Goal: Task Accomplishment & Management: Manage account settings

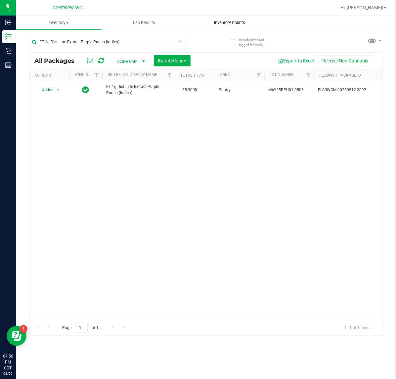
click at [221, 20] on span "Inventory Counts" at bounding box center [229, 23] width 49 height 6
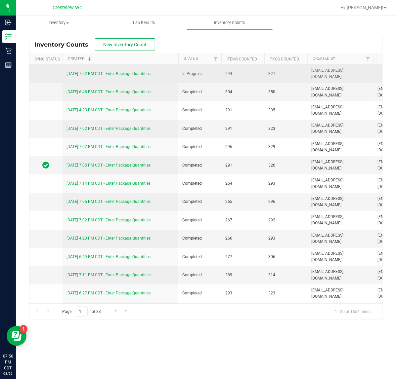
click at [92, 74] on link "8/26/25 7:02 PM CDT - Enter Package Quantities" at bounding box center [108, 73] width 84 height 5
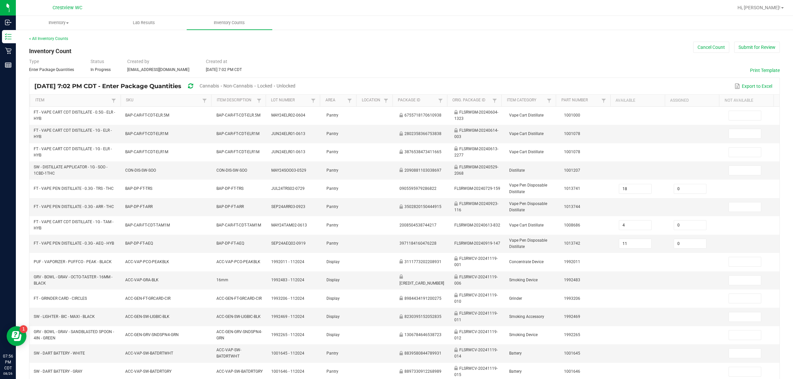
click at [219, 83] on span "Cannabis" at bounding box center [209, 85] width 19 height 5
click at [296, 82] on div "Unlocked" at bounding box center [286, 86] width 19 height 12
click at [296, 86] on span "Unlocked" at bounding box center [286, 85] width 19 height 5
type input "2"
type input "9"
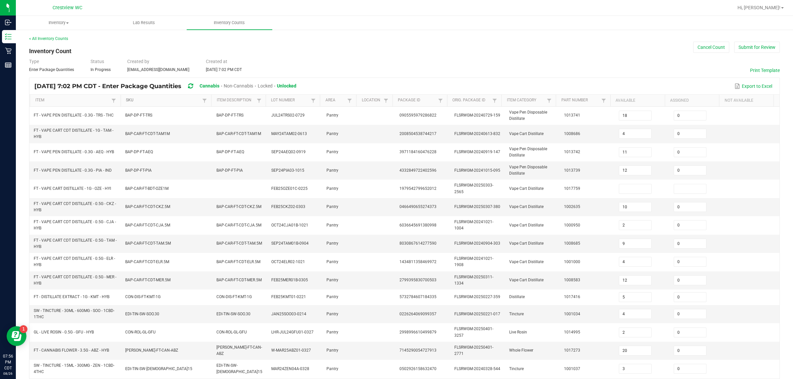
click at [126, 98] on link "SKU" at bounding box center [163, 100] width 75 height 5
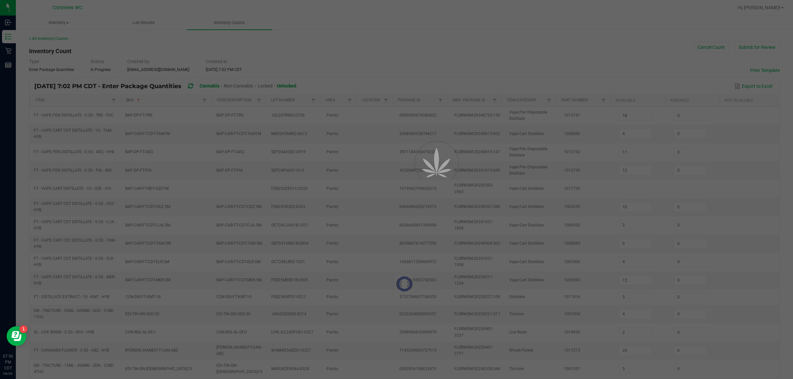
type input "10"
type input "0"
type input "16"
type input "23"
type input "1"
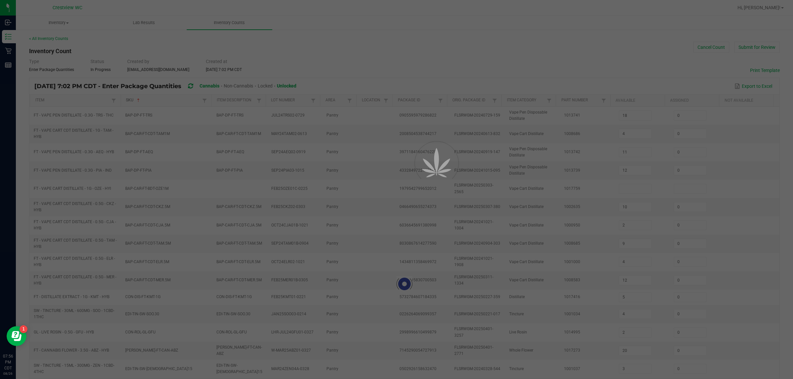
type input "13"
type input "6"
type input "2"
type input "14"
type input "36"
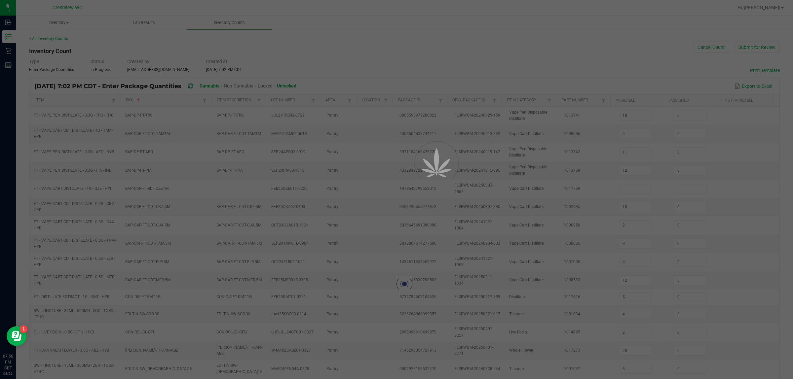
type input "9"
type input "5"
type input "2"
type input "17"
type input "6"
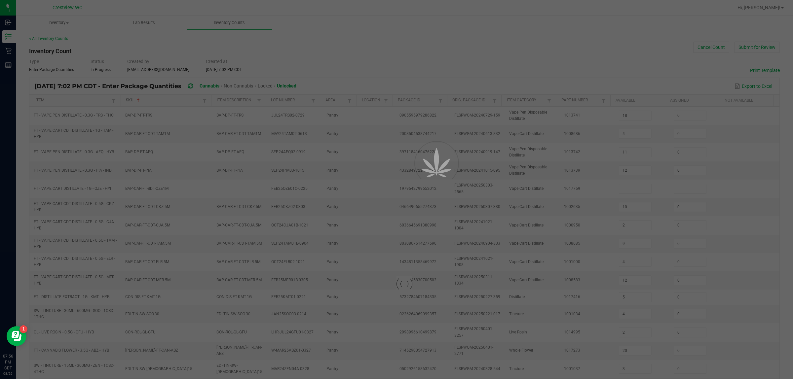
type input "13"
type input "7"
type input "8"
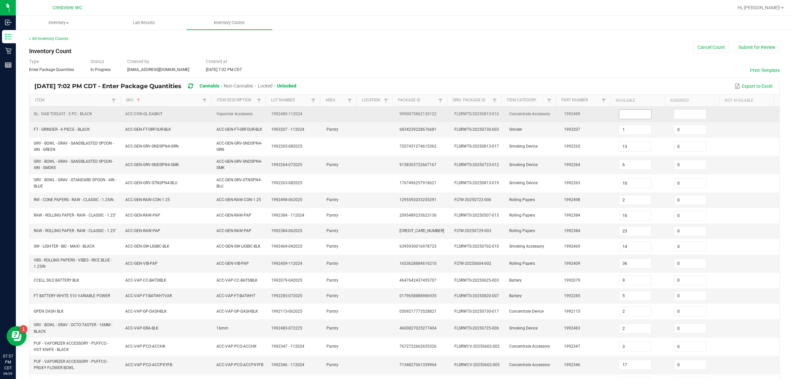
click at [395, 118] on input at bounding box center [635, 114] width 32 height 9
type input "2"
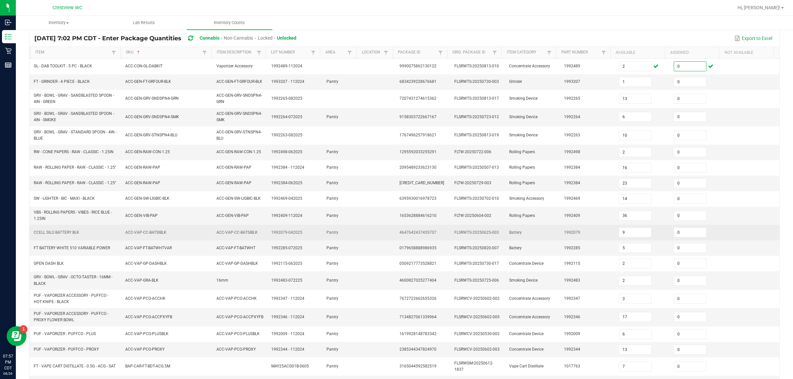
scroll to position [98, 0]
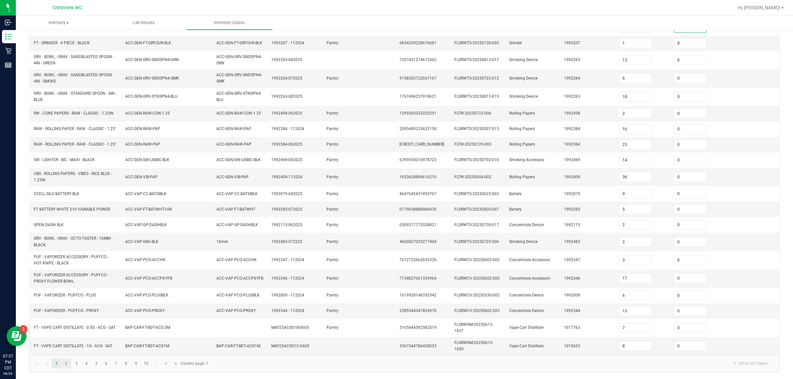
type input "0"
click at [68, 364] on link "2" at bounding box center [66, 364] width 10 height 10
type input "5"
type input "1"
type input "11"
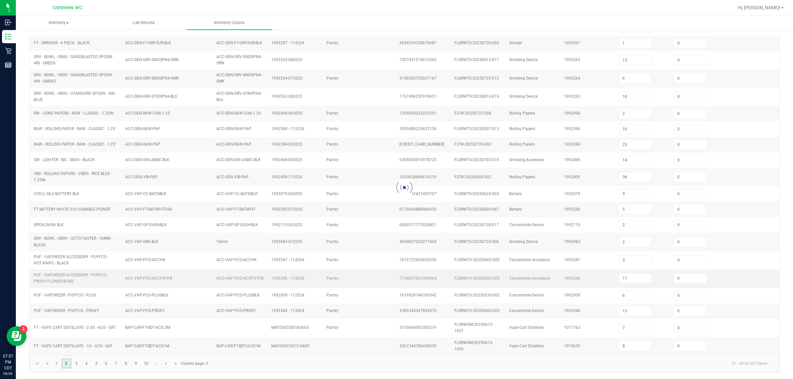
type input "8"
type input "1"
type input "12"
type input "3"
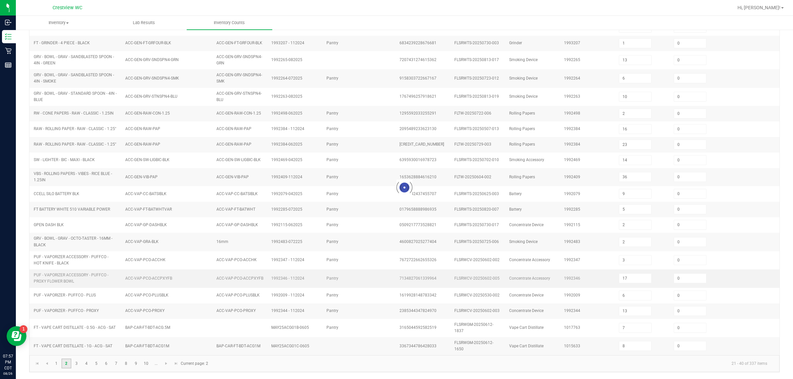
type input "5"
type input "7"
type input "4"
type input "10"
type input "3"
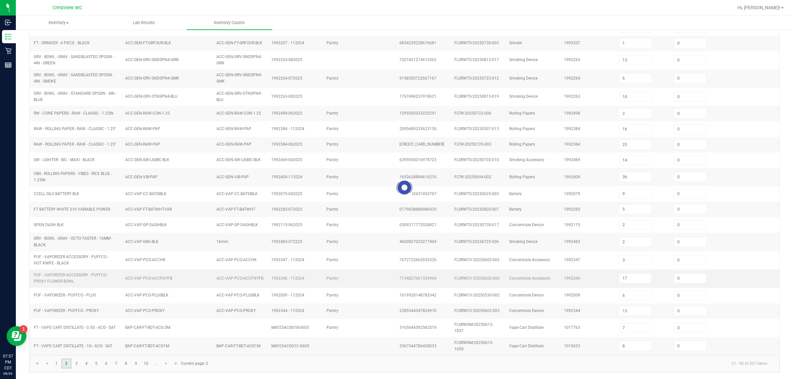
type input "3"
type input "6"
type input "2"
type input "12"
type input "3"
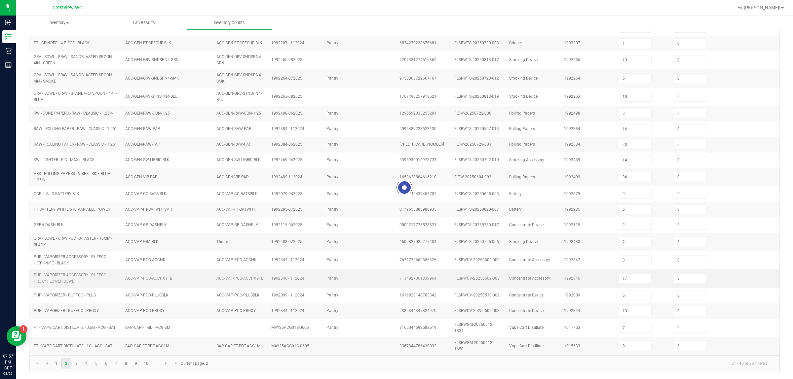
type input "11"
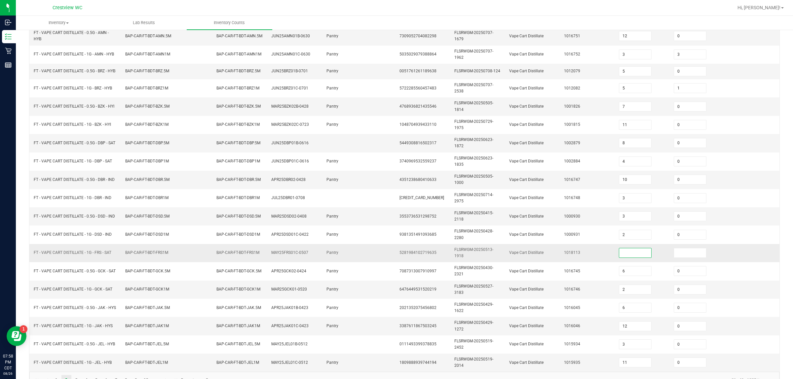
click at [395, 256] on input at bounding box center [635, 253] width 32 height 9
type input "1"
click at [395, 258] on span at bounding box center [690, 253] width 33 height 10
click at [395, 256] on input at bounding box center [690, 253] width 32 height 9
type input "0"
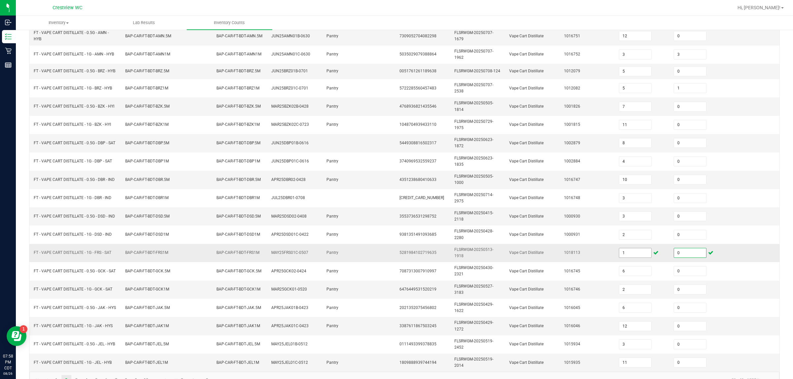
click at [395, 258] on input "1" at bounding box center [635, 253] width 32 height 9
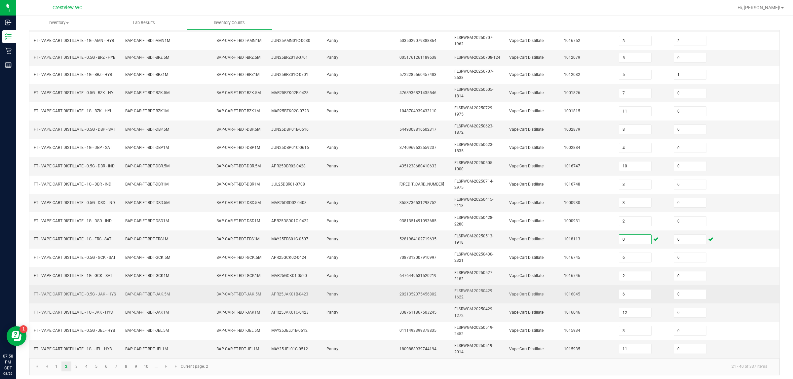
scroll to position [118, 0]
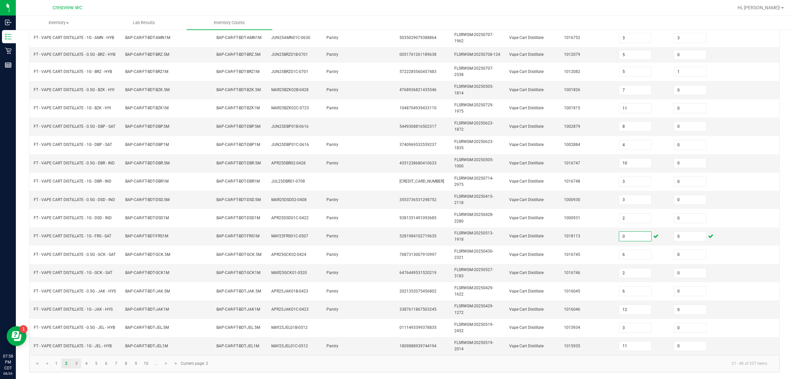
type input "0"
click at [77, 364] on link "3" at bounding box center [77, 364] width 10 height 10
type input "1"
type input "0"
type input "6"
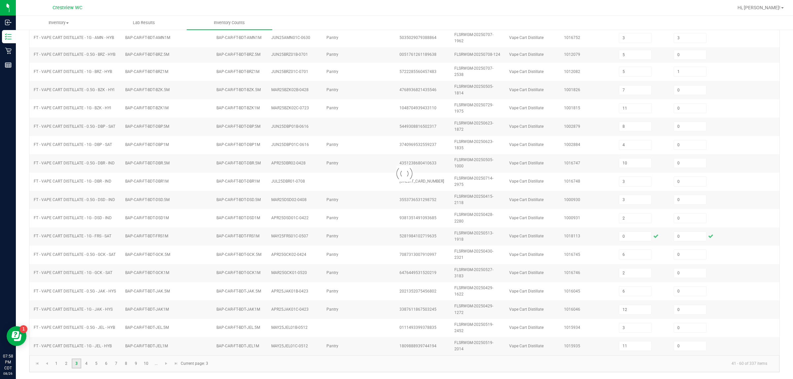
type input "6"
type input "10"
type input "0"
type input "12"
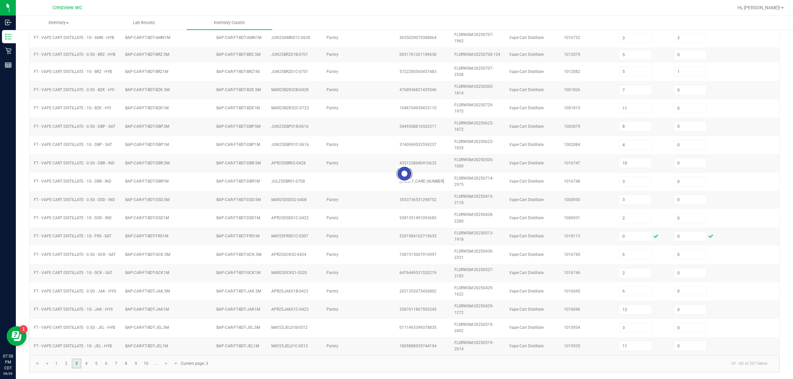
type input "1"
type input "9"
type input "4"
type input "12"
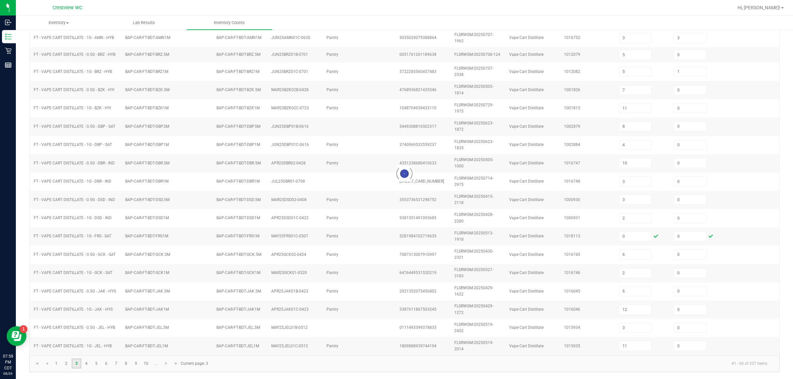
type input "5"
type input "12"
type input "10"
type input "6"
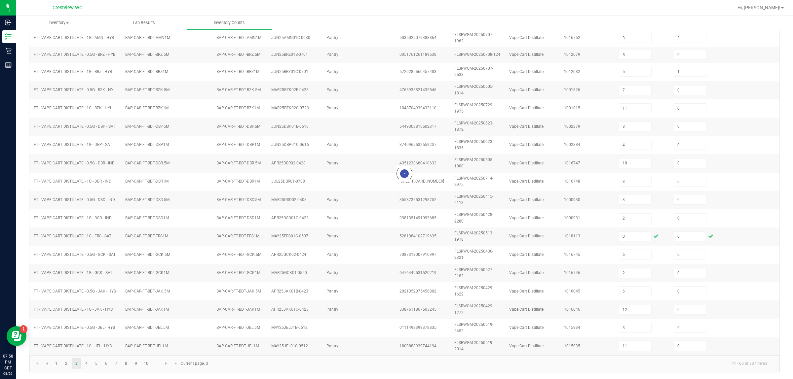
type input "6"
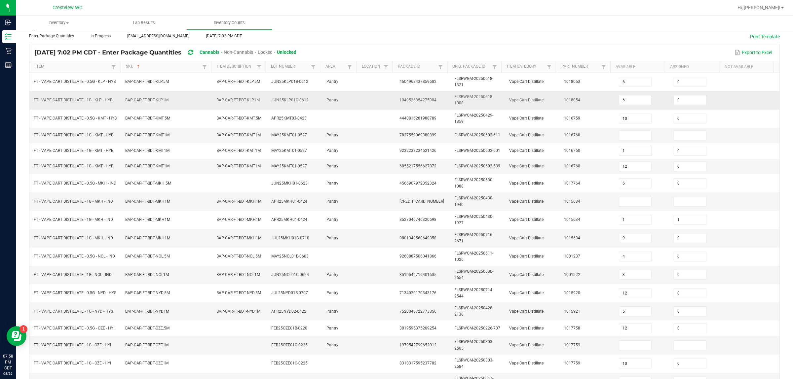
scroll to position [0, 0]
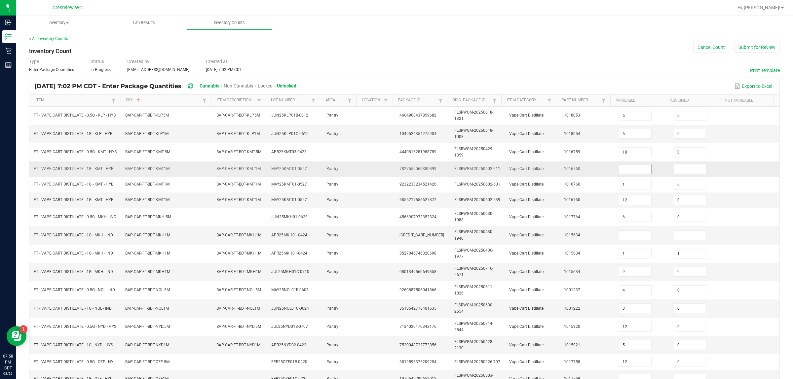
click at [395, 174] on input at bounding box center [635, 169] width 32 height 9
type input "0"
click at [395, 235] on input at bounding box center [635, 235] width 32 height 9
type input "0"
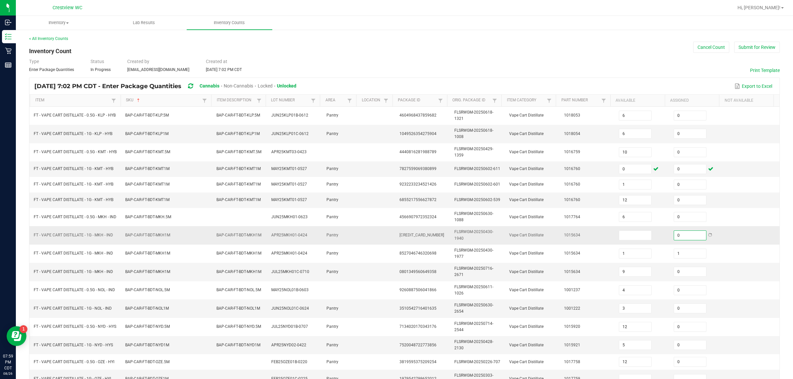
click at [395, 237] on input at bounding box center [635, 235] width 32 height 9
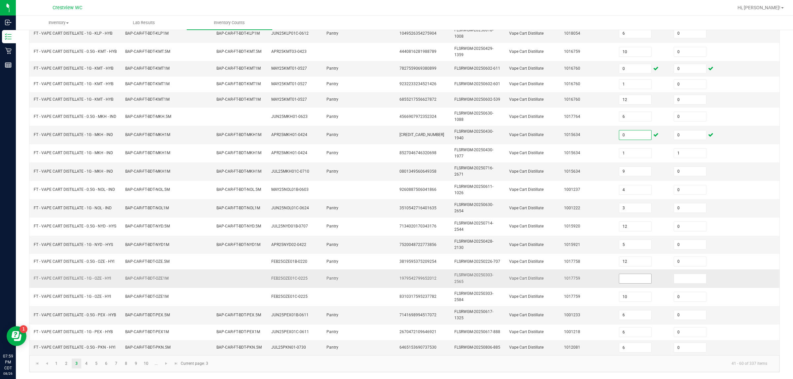
type input "0"
click at [395, 278] on input at bounding box center [635, 278] width 32 height 9
type input "0"
click at [84, 364] on link "4" at bounding box center [87, 364] width 10 height 10
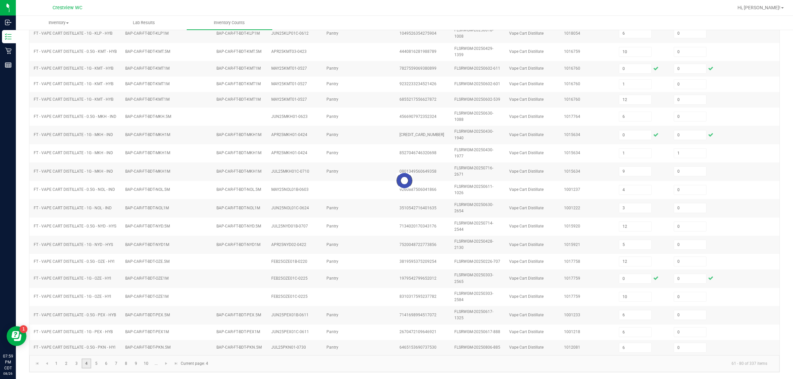
type input "5"
type input "3"
type input "2"
type input "9"
type input "7"
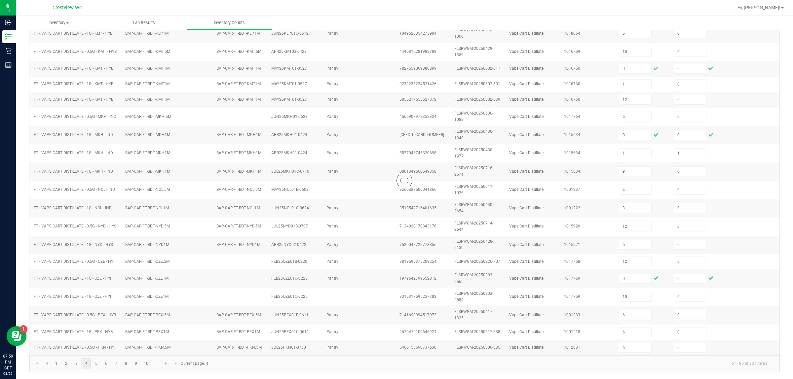
type input "1"
type input "7"
type input "6"
type input "0"
type input "1"
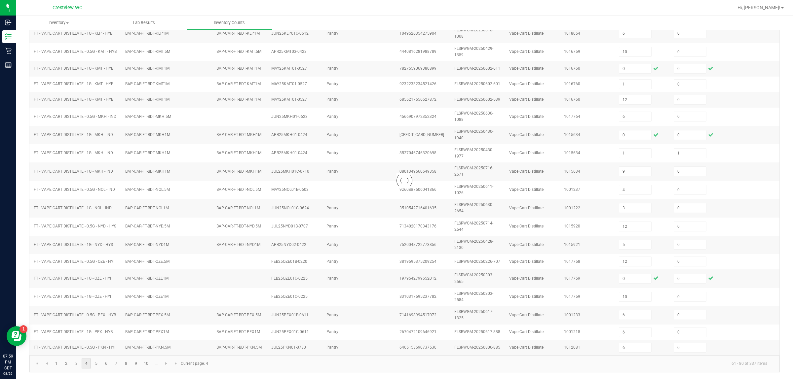
type input "12"
type input "8"
type input "2"
type input "7"
type input "11"
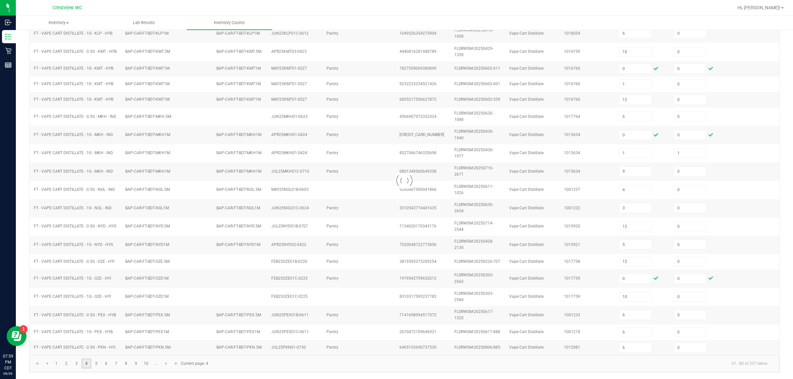
type input "11"
type input "4"
type input "8"
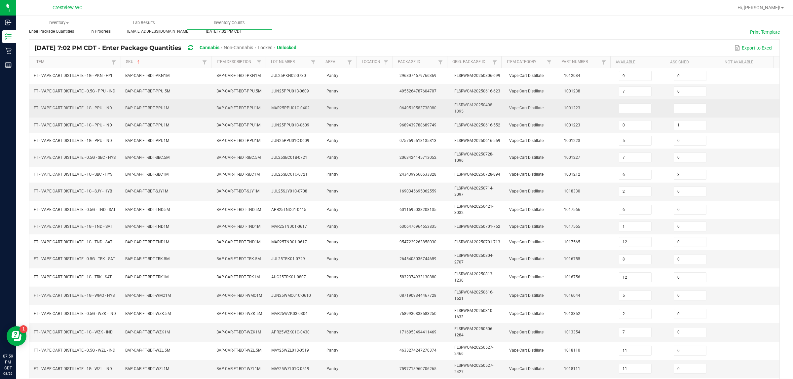
scroll to position [0, 0]
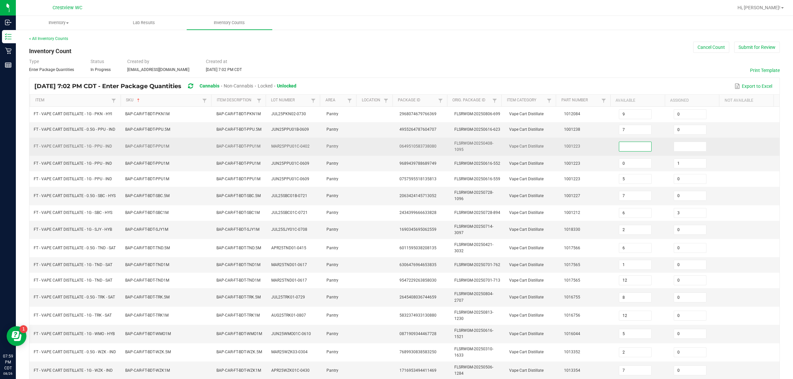
click at [395, 148] on input at bounding box center [635, 146] width 32 height 9
type input "0"
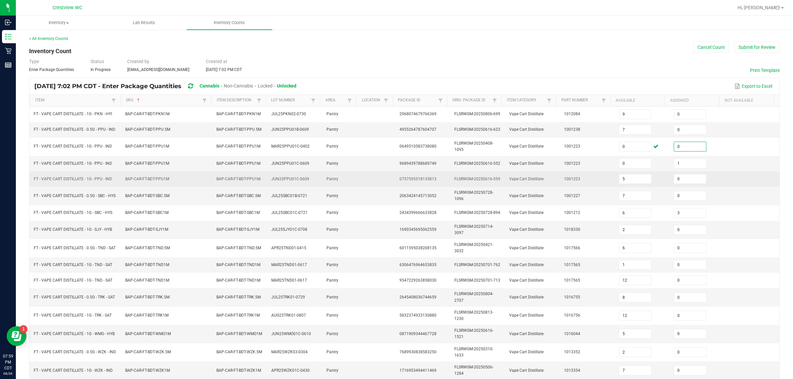
scroll to position [100, 0]
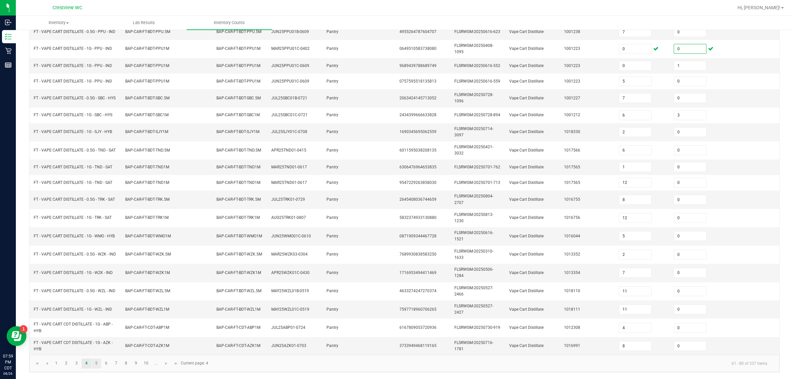
type input "0"
click at [95, 366] on link "5" at bounding box center [97, 364] width 10 height 10
type input "10"
type input "1"
type input "0"
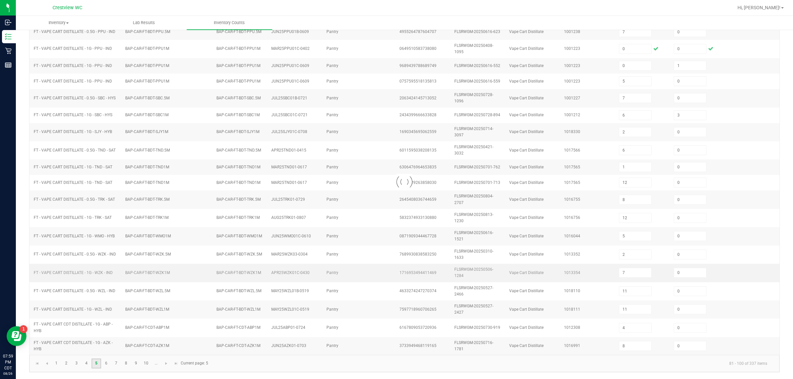
type input "12"
type input "1"
type input "12"
type input "8"
type input "0"
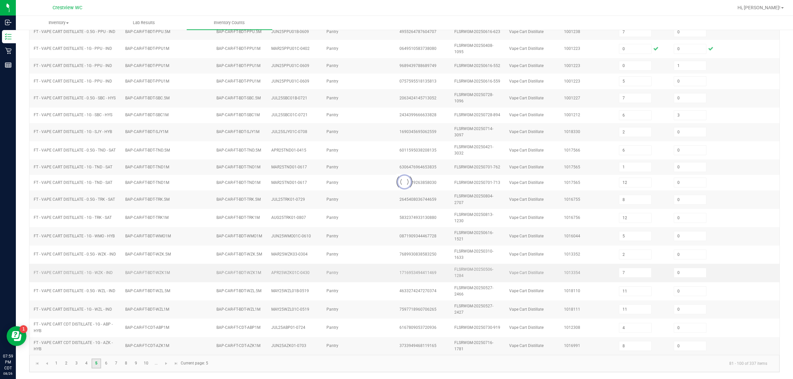
type input "4"
type input "12"
type input "4"
type input "10"
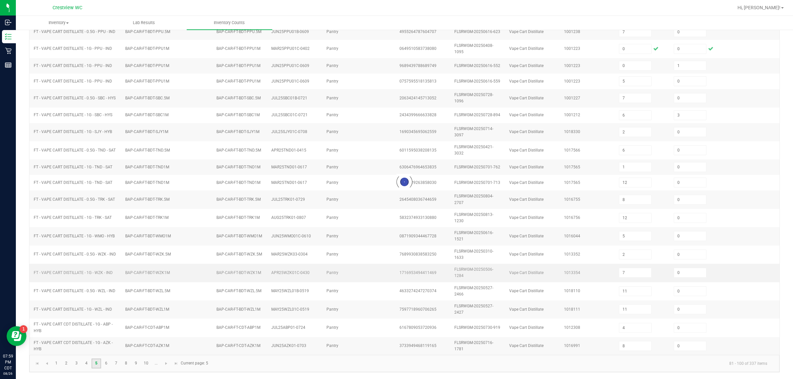
type input "3"
type input "6"
type input "5"
type input "7"
type input "3"
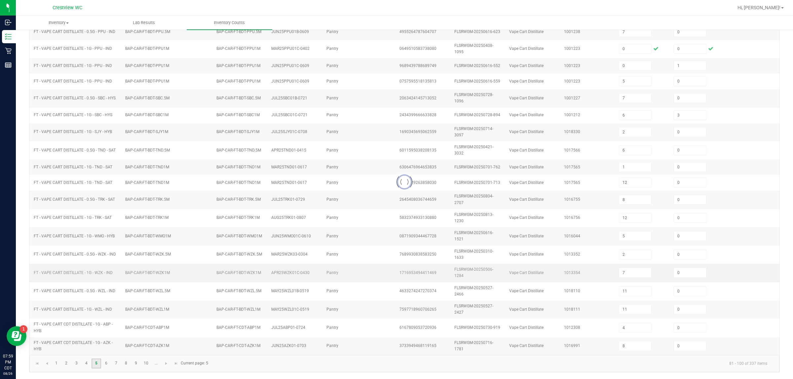
type input "1"
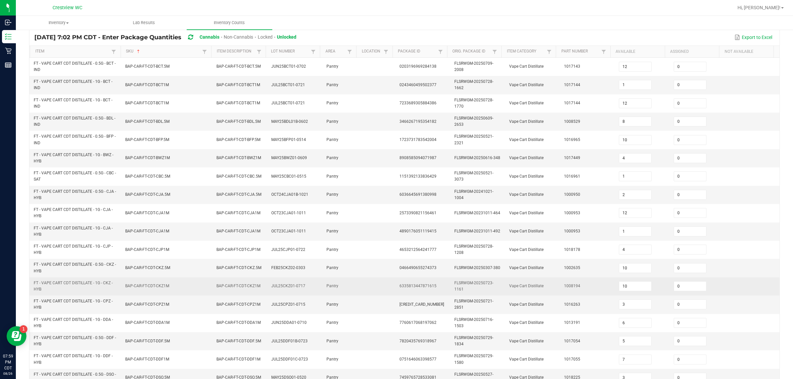
scroll to position [118, 0]
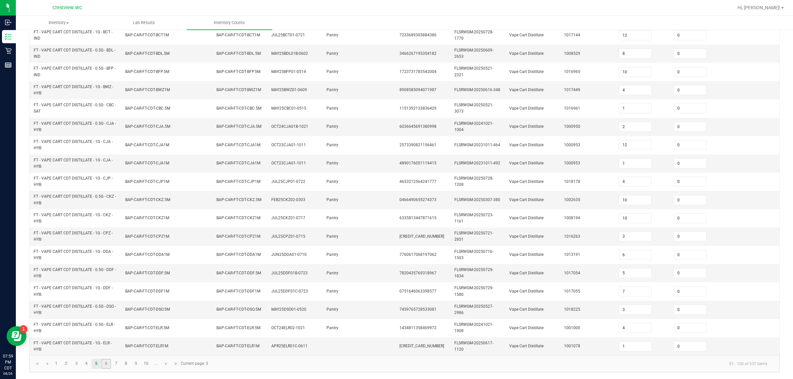
click at [108, 366] on link "6" at bounding box center [106, 364] width 10 height 10
type input "6"
type input "12"
type input "1"
type input "10"
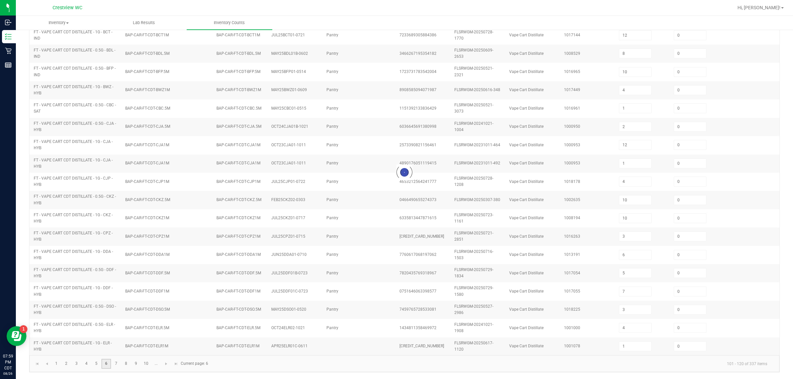
type input "8"
type input "1"
type input "9"
type input "12"
type input "7"
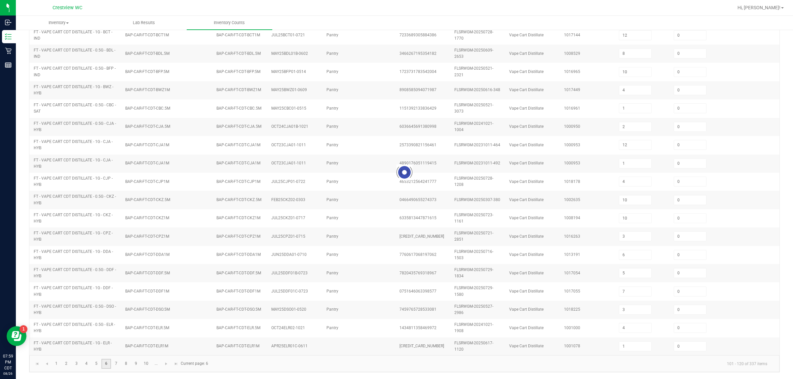
type input "8"
type input "2"
type input "12"
type input "8"
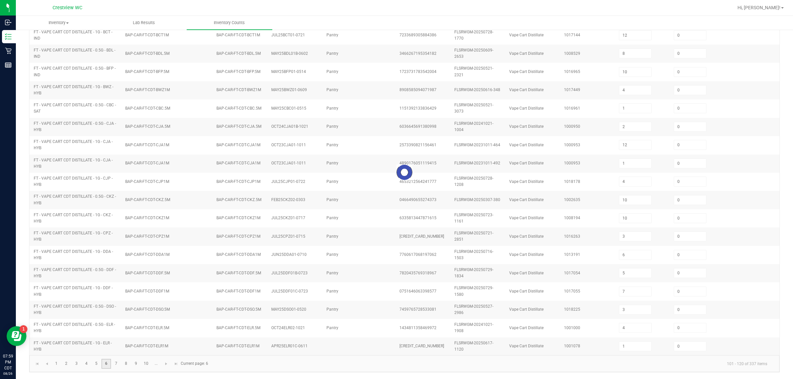
type input "9"
type input "3"
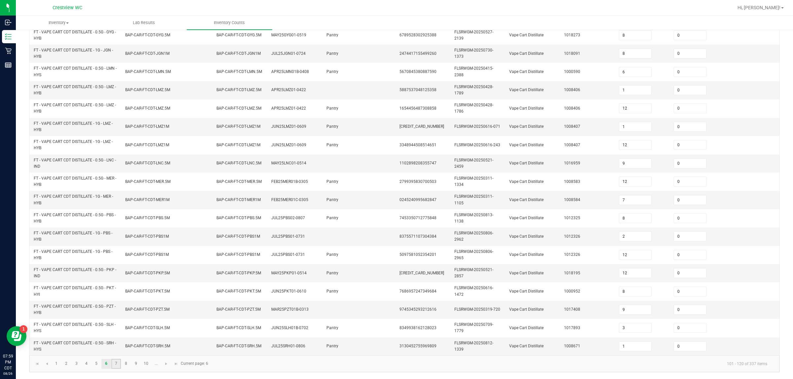
click at [117, 362] on link "7" at bounding box center [116, 364] width 10 height 10
type input "4"
type input "7"
type input "2"
type input "12"
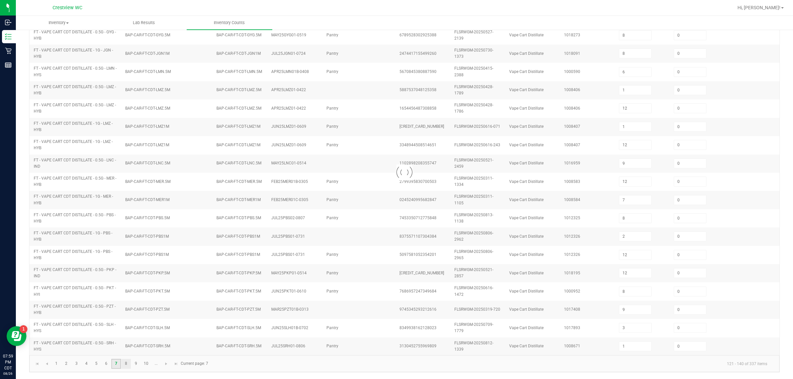
type input "9"
type input "7"
type input "2"
type input "11"
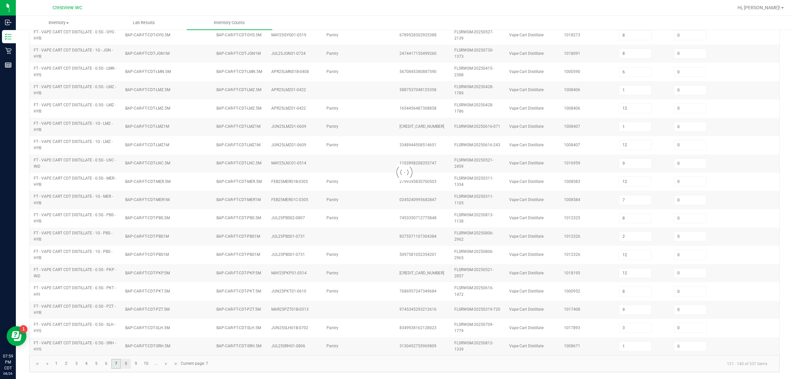
type input "6"
type input "8"
type input "18"
type input "17"
type input "10"
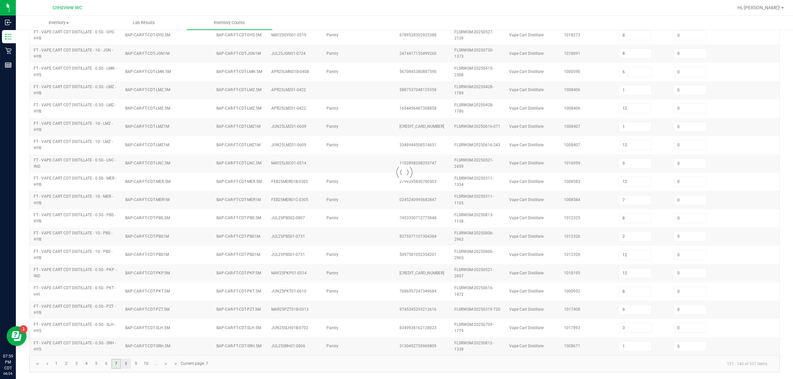
type input "2"
type input "11"
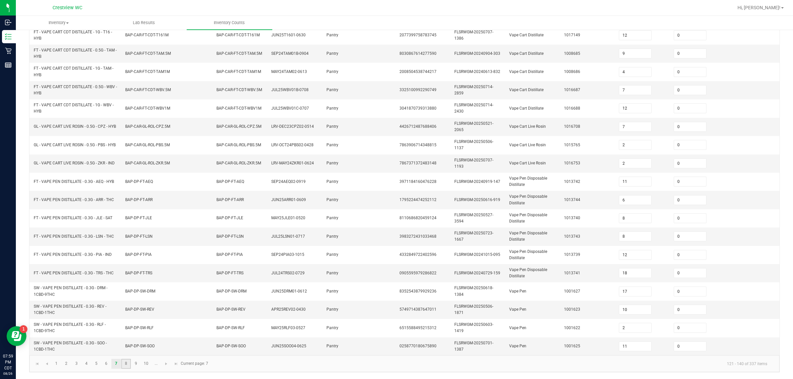
click at [123, 364] on link "8" at bounding box center [126, 364] width 10 height 10
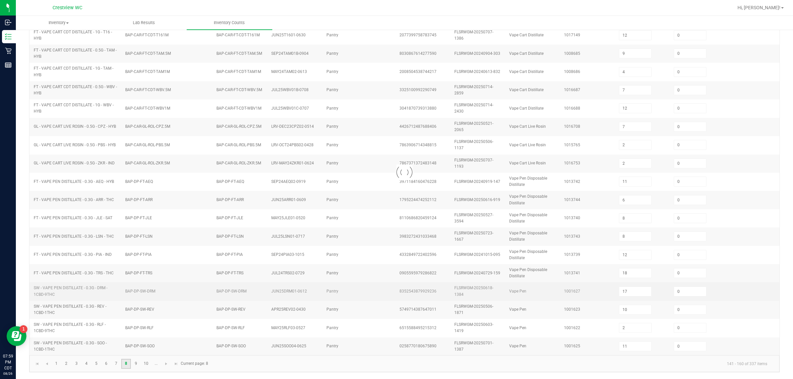
type input "7"
type input "11"
type input "8"
type input "2"
type input "20"
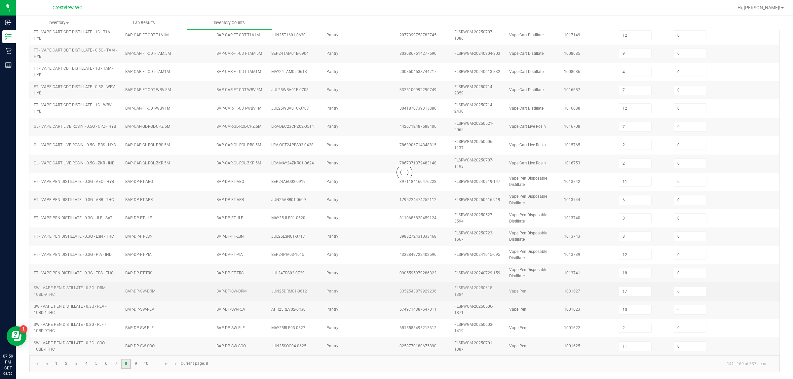
type input "3"
type input "5"
type input "4"
type input "12"
type input "9"
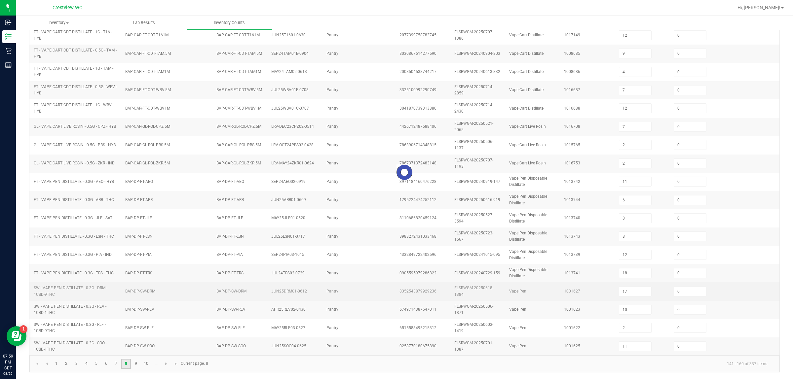
type input "5"
type input "1"
type input "12"
type input "6"
type input "7"
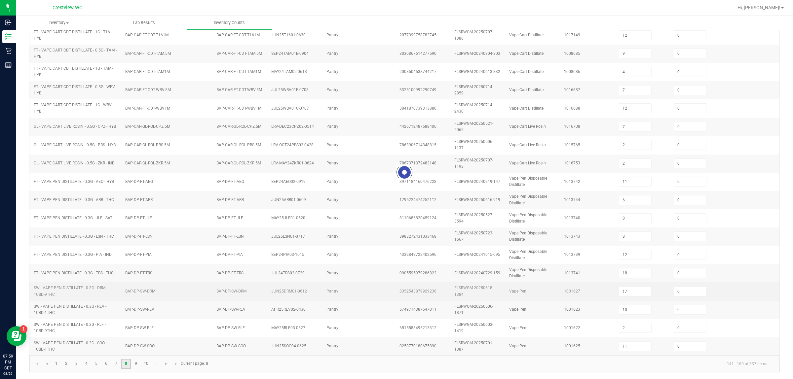
type input "1"
type input "4"
type input "8"
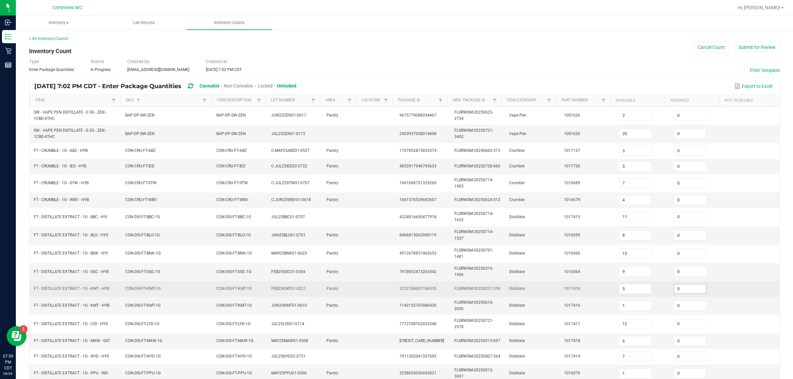
scroll to position [103, 0]
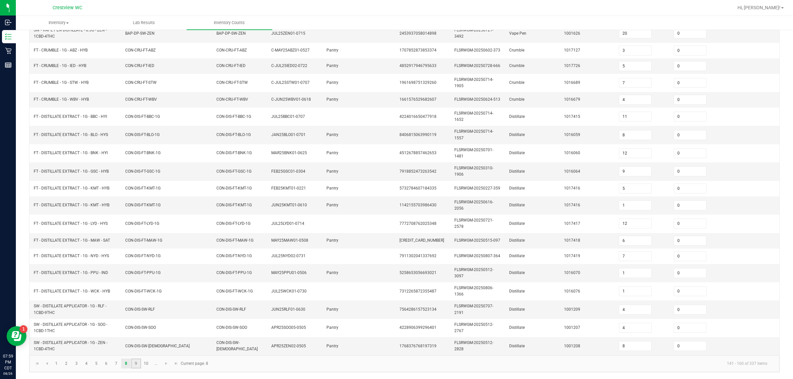
click at [138, 364] on link "9" at bounding box center [136, 364] width 10 height 10
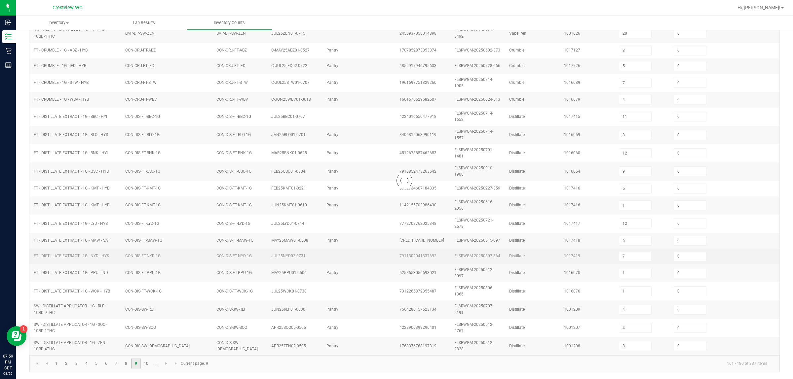
type input "8"
type input "6"
type input "4"
type input "12"
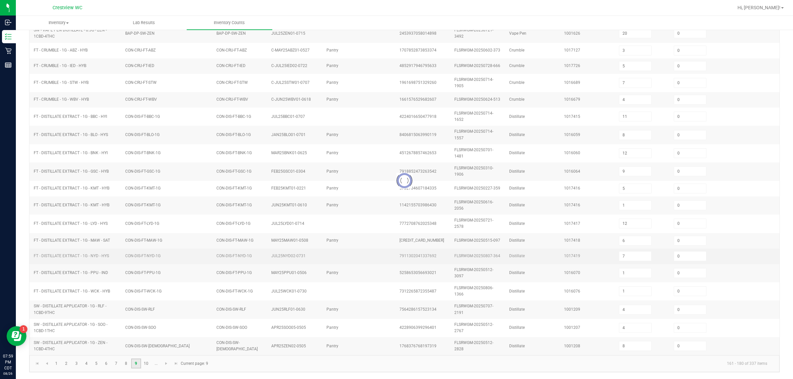
type input "1"
type input "6"
type input "3"
type input "6"
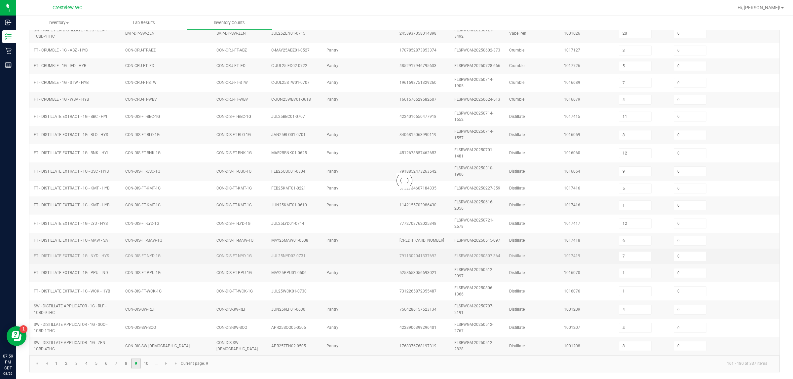
type input "7"
type input "6"
type input "1"
type input "8"
type input "6"
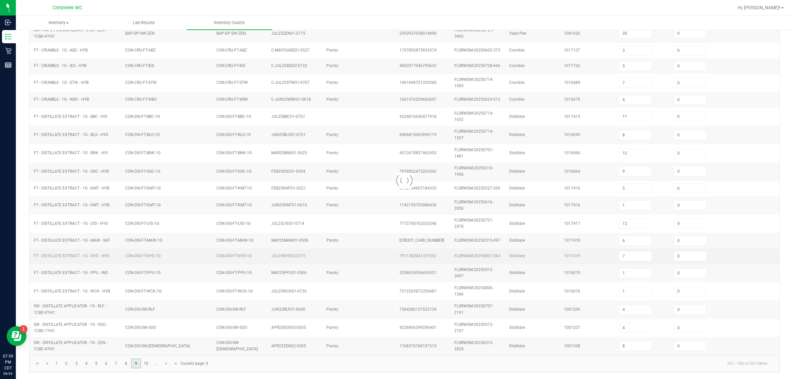
type input "7"
type input "5"
type input "3"
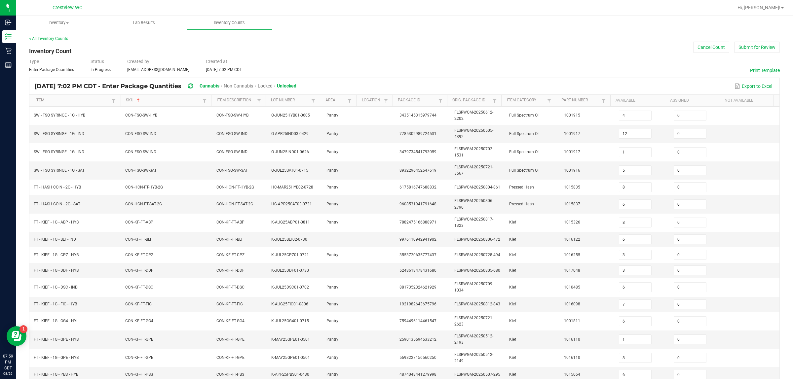
scroll to position [98, 0]
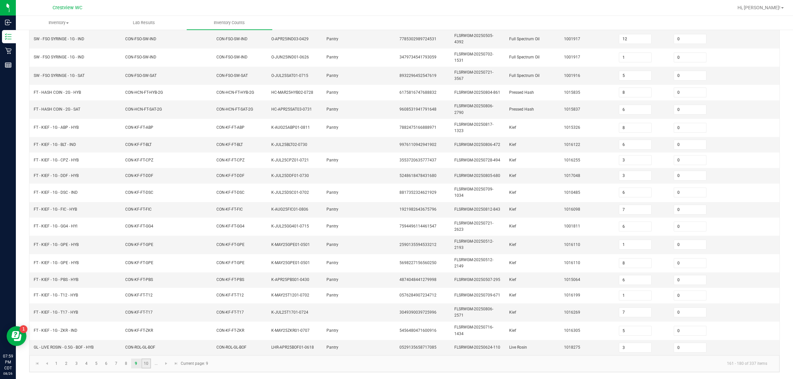
click at [149, 364] on link "10" at bounding box center [146, 364] width 10 height 10
type input "3"
type input "5"
type input "2"
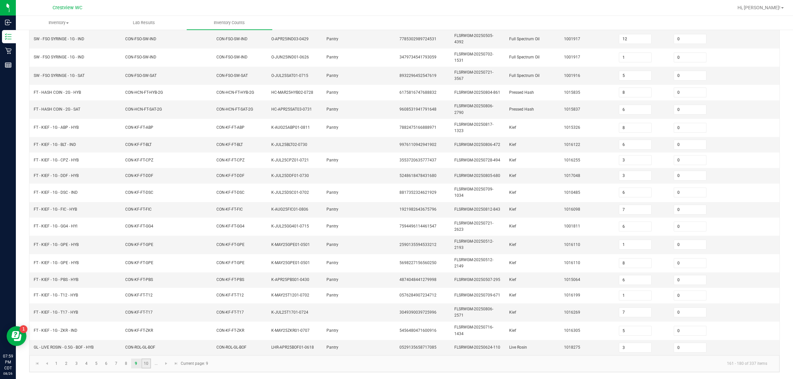
type input "8"
type input "2"
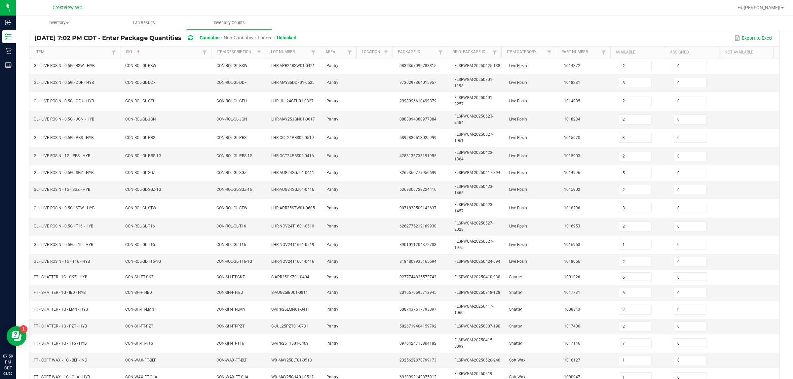
scroll to position [100, 0]
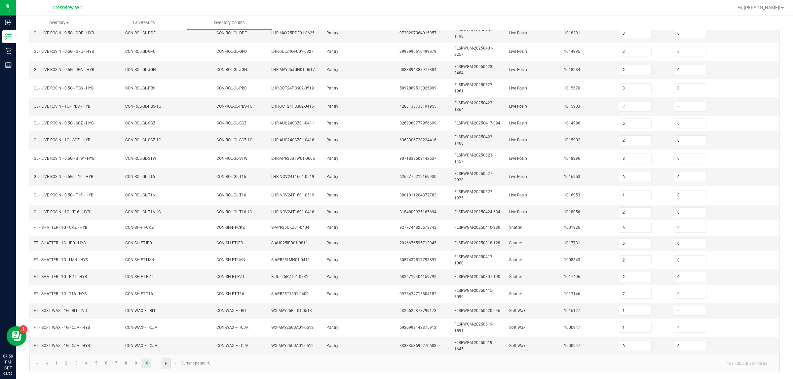
click at [166, 364] on span "Go to the next page" at bounding box center [166, 363] width 5 height 5
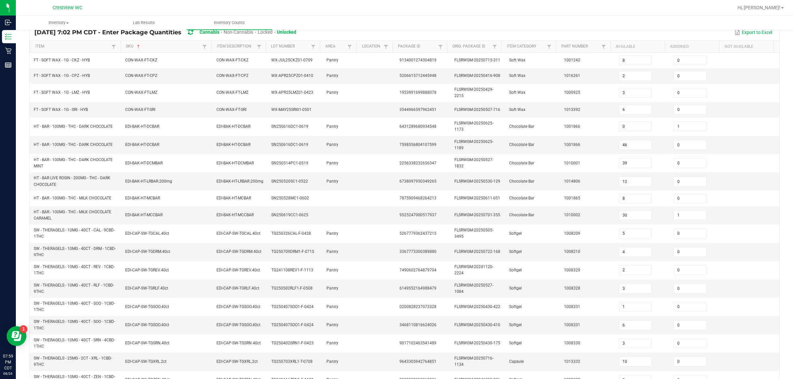
scroll to position [108, 0]
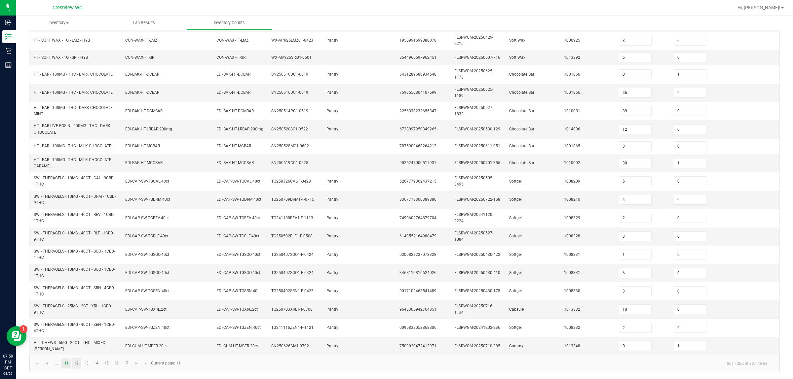
click at [78, 367] on link "12" at bounding box center [77, 364] width 10 height 10
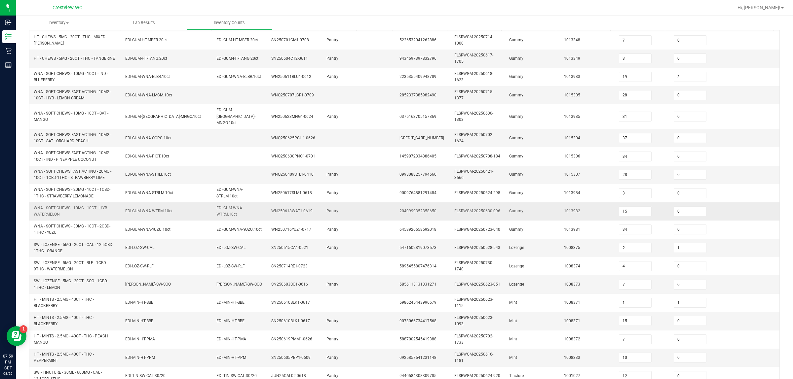
scroll to position [118, 0]
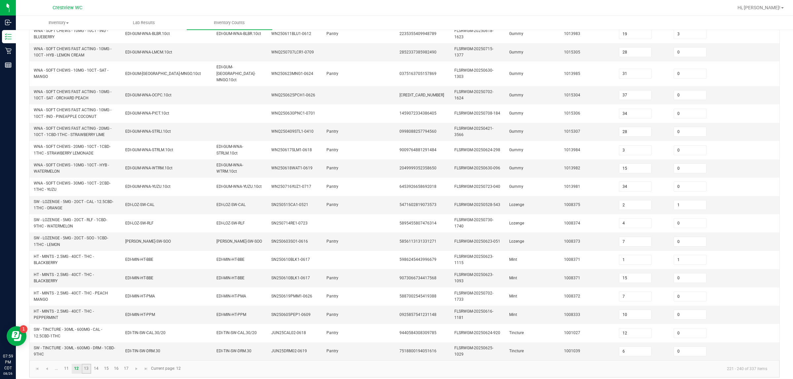
click at [90, 369] on link "13" at bounding box center [87, 369] width 10 height 10
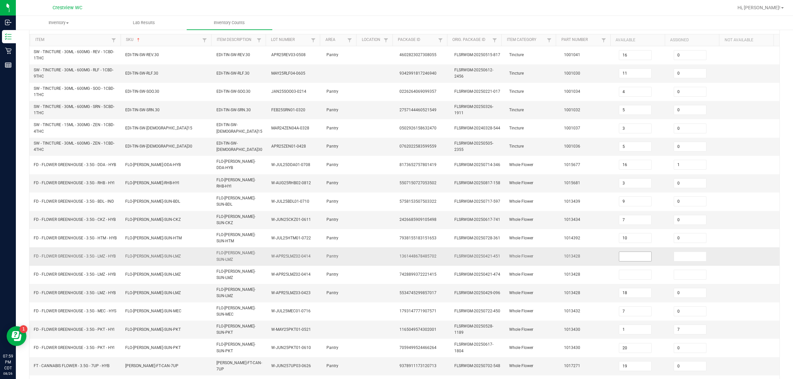
scroll to position [100, 0]
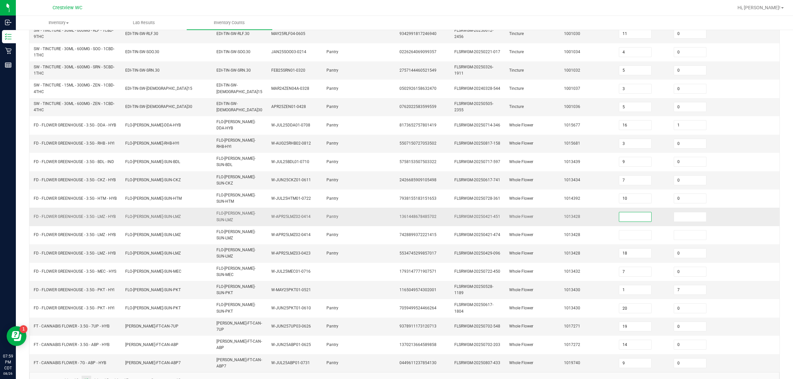
click at [395, 213] on input at bounding box center [635, 217] width 32 height 9
click at [395, 213] on input at bounding box center [690, 217] width 32 height 9
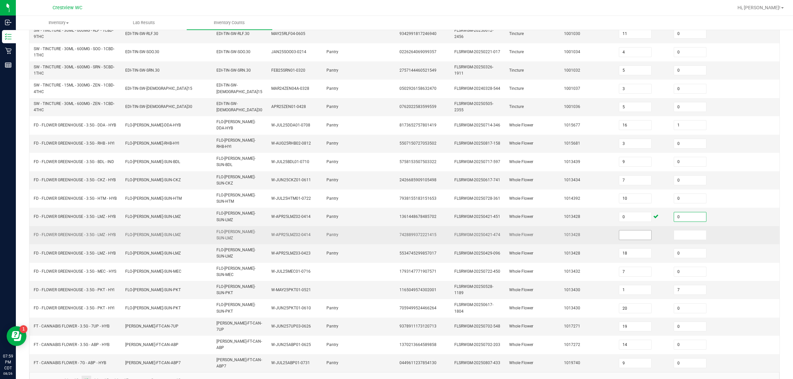
click at [395, 231] on input at bounding box center [635, 235] width 32 height 9
click at [395, 231] on input at bounding box center [690, 235] width 32 height 9
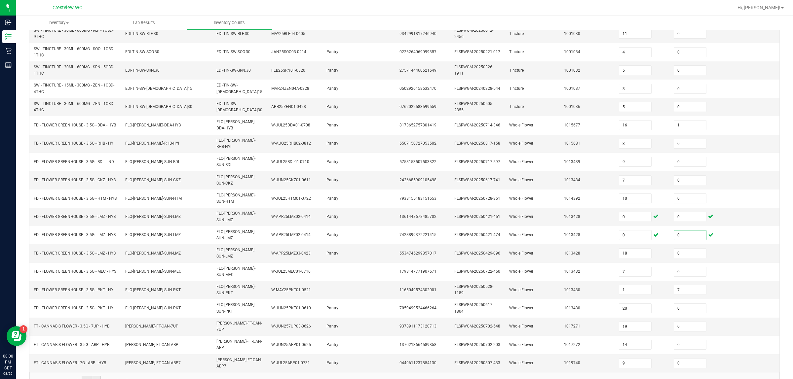
click at [95, 376] on link "14" at bounding box center [97, 381] width 10 height 10
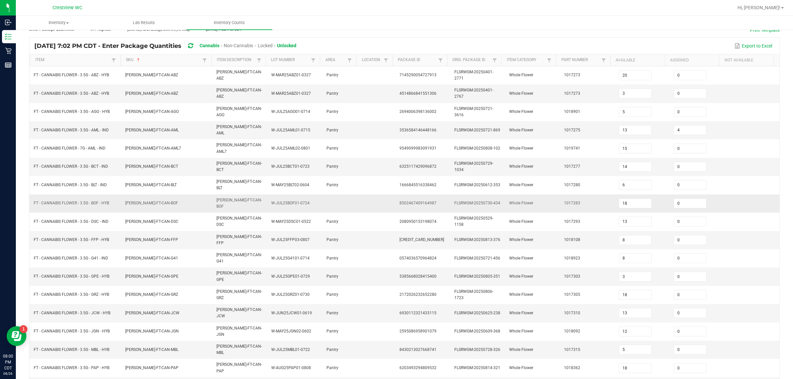
scroll to position [0, 0]
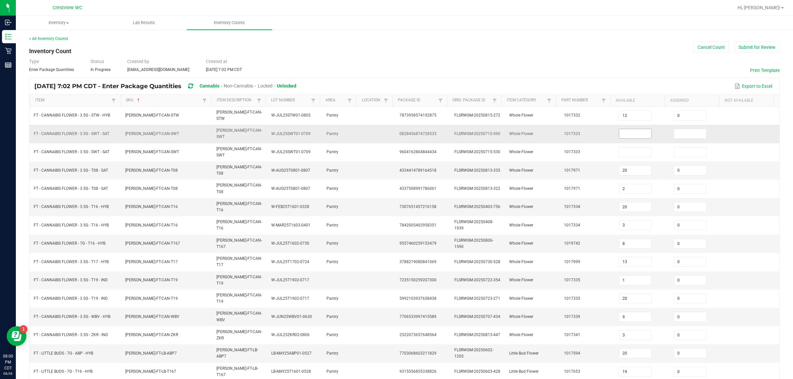
click at [395, 132] on input at bounding box center [635, 133] width 32 height 9
click at [395, 132] on input at bounding box center [690, 133] width 32 height 9
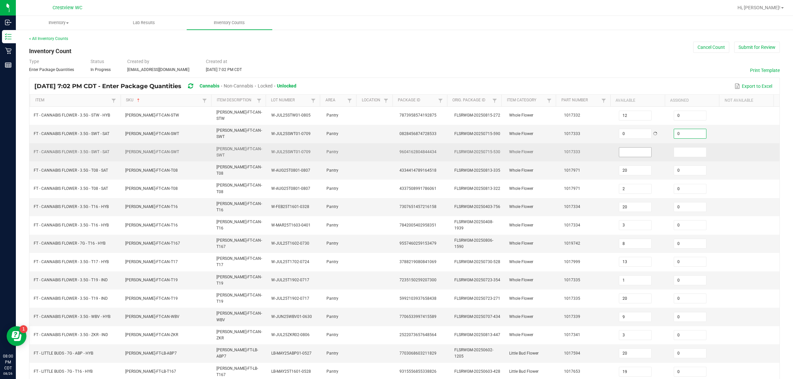
click at [395, 150] on input at bounding box center [635, 152] width 32 height 9
click at [395, 148] on input at bounding box center [690, 152] width 32 height 9
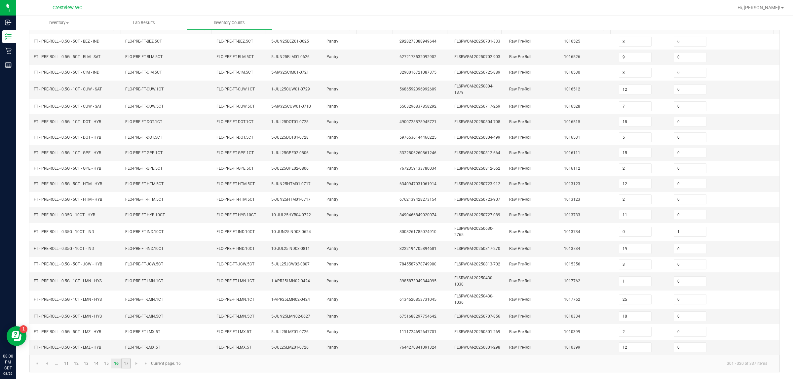
click at [124, 365] on link "17" at bounding box center [126, 364] width 10 height 10
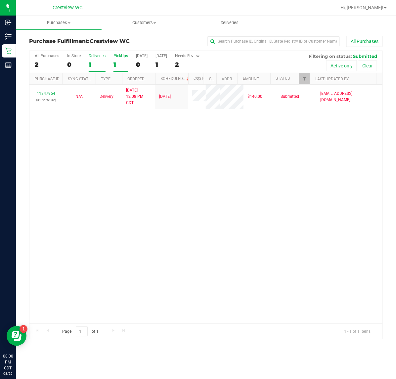
click at [118, 61] on div "1" at bounding box center [120, 65] width 15 height 8
click at [0, 0] on input "PickUps 1" at bounding box center [0, 0] width 0 height 0
click at [302, 80] on span "Filter" at bounding box center [303, 78] width 5 height 5
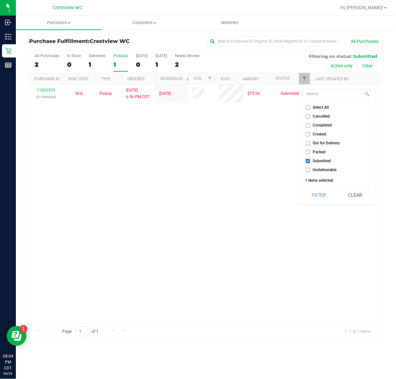
click at [306, 105] on input "Select All" at bounding box center [307, 107] width 4 height 4
checkbox input "true"
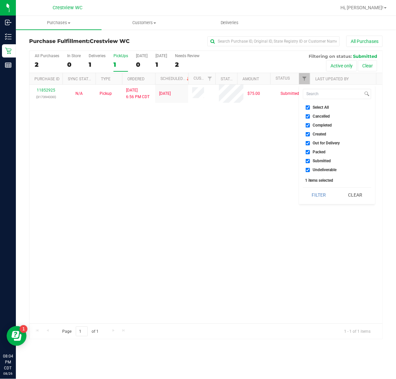
checkbox input "true"
click at [306, 105] on input "Select All" at bounding box center [307, 107] width 4 height 4
checkbox input "false"
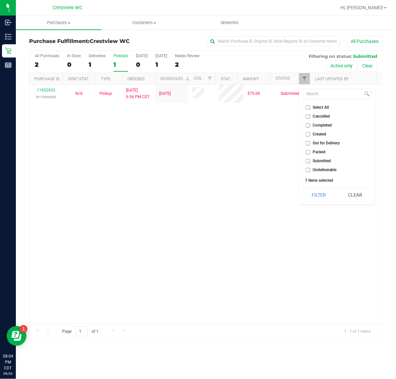
checkbox input "false"
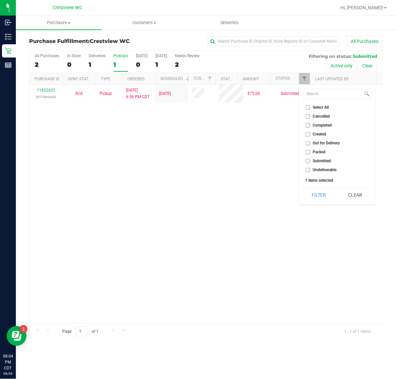
checkbox input "false"
click at [308, 151] on input "Packed" at bounding box center [307, 152] width 4 height 4
checkbox input "true"
click at [318, 194] on button "Filter" at bounding box center [319, 195] width 32 height 15
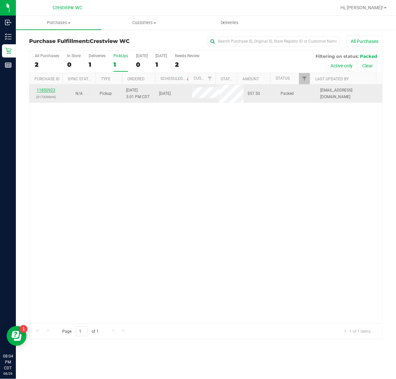
click at [46, 90] on link "11850923" at bounding box center [46, 90] width 19 height 5
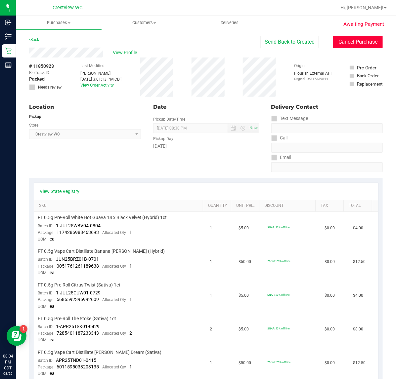
click at [342, 47] on button "Cancel Purchase" at bounding box center [358, 42] width 50 height 13
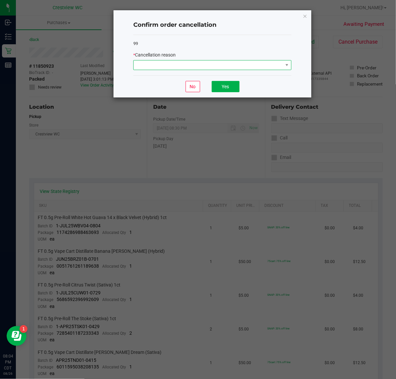
click at [232, 61] on span at bounding box center [208, 64] width 149 height 9
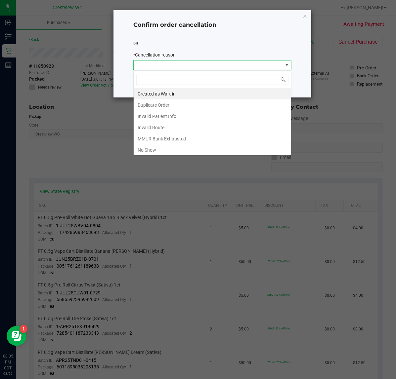
scroll to position [10, 158]
click at [166, 152] on li "No Show" at bounding box center [212, 149] width 157 height 11
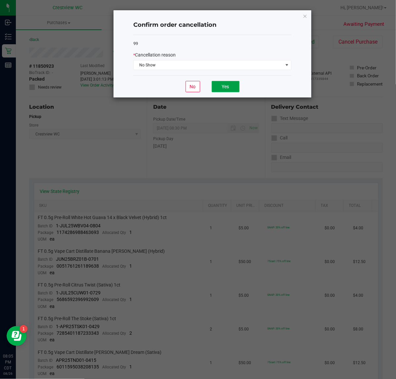
click at [218, 87] on button "Yes" at bounding box center [226, 86] width 28 height 11
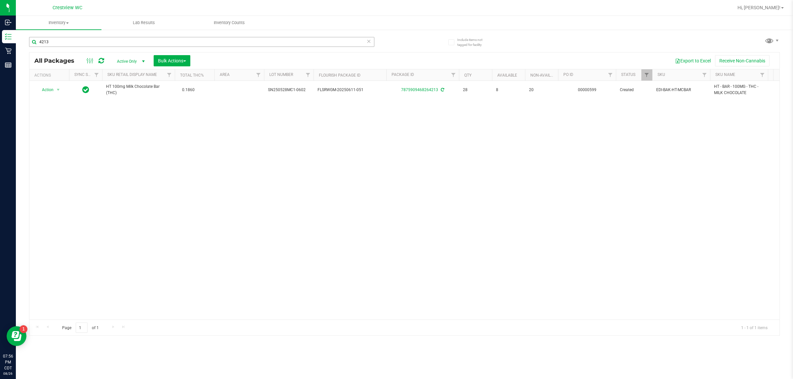
click at [214, 42] on input "4213" at bounding box center [201, 42] width 345 height 10
click at [212, 47] on div "4213" at bounding box center [201, 44] width 345 height 15
click at [214, 40] on input "4213" at bounding box center [201, 42] width 345 height 10
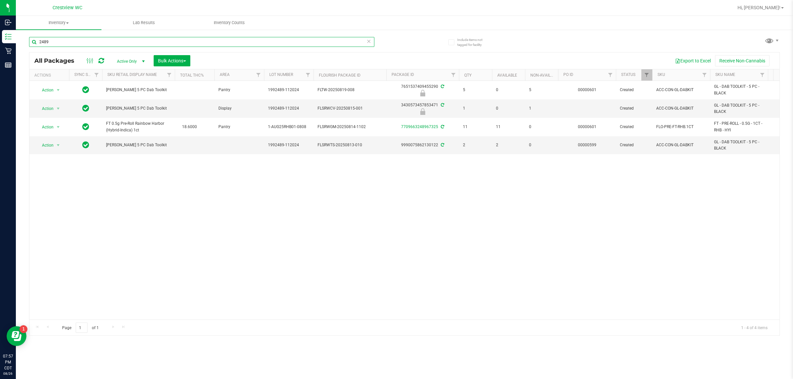
click at [227, 37] on input "2489" at bounding box center [201, 42] width 345 height 10
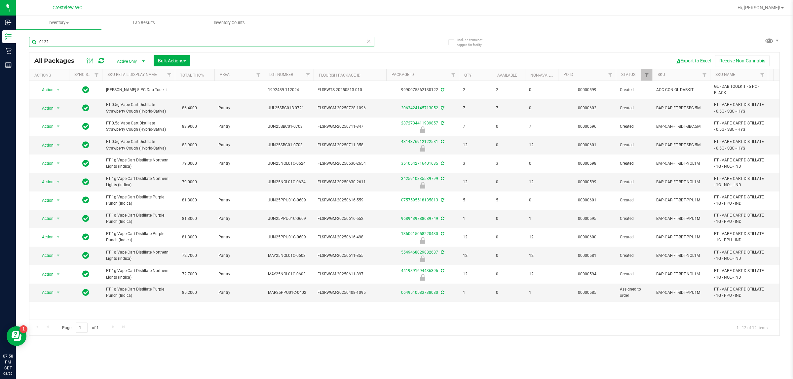
click at [244, 40] on input "0122" at bounding box center [201, 42] width 345 height 10
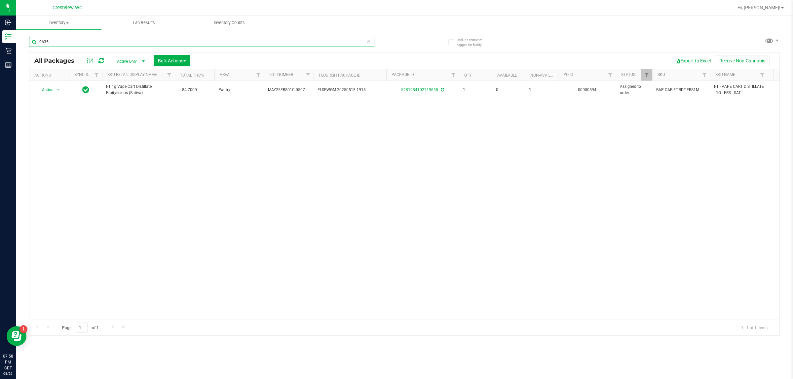
type input "9635"
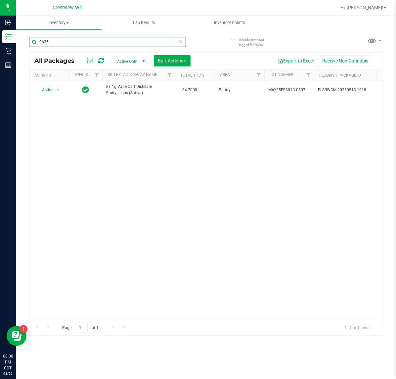
click at [81, 45] on input "9635" at bounding box center [107, 42] width 157 height 10
